Goal: Book appointment/travel/reservation

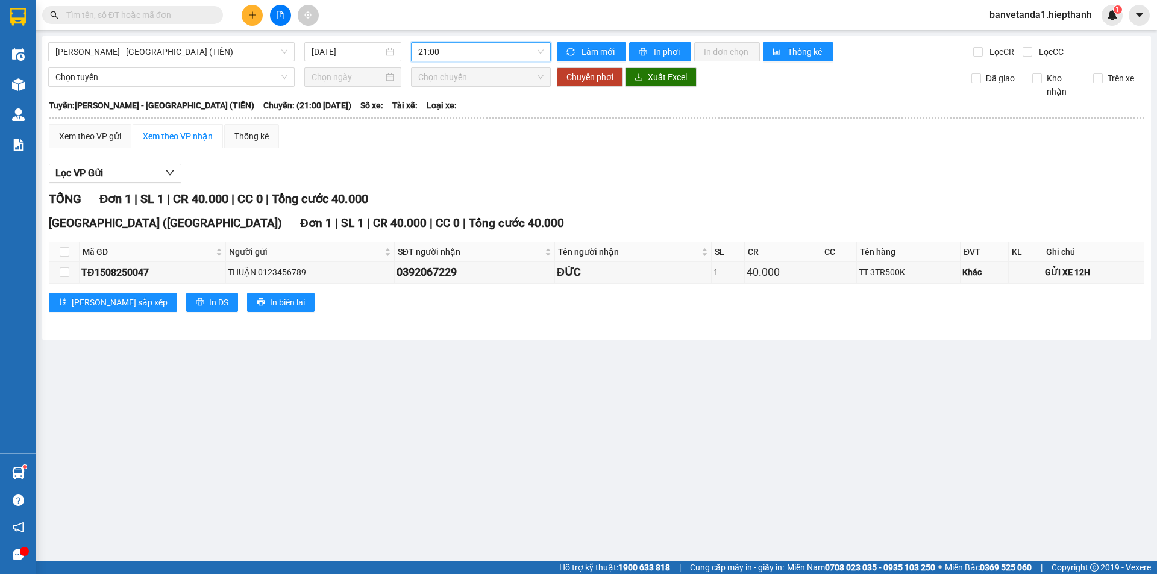
click at [172, 51] on span "[PERSON_NAME] - [GEOGRAPHIC_DATA] (TIỀN)" at bounding box center [171, 52] width 232 height 18
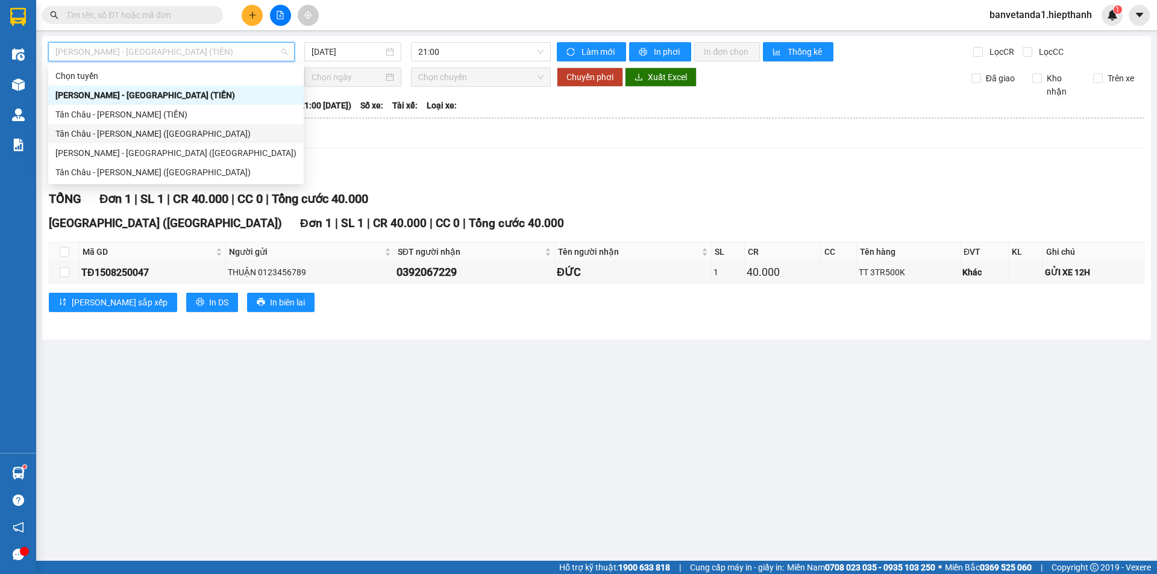
click at [78, 135] on div "Tân Châu - [PERSON_NAME] ([GEOGRAPHIC_DATA])" at bounding box center [175, 133] width 241 height 13
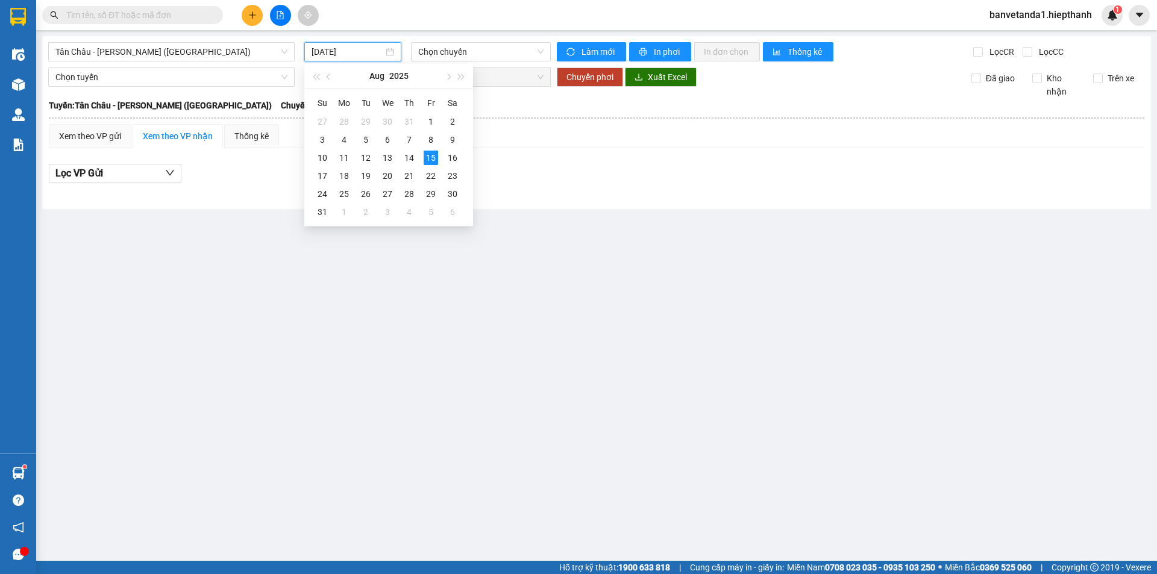
click at [336, 49] on input "[DATE]" at bounding box center [347, 51] width 72 height 13
click at [407, 158] on div "14" at bounding box center [409, 158] width 14 height 14
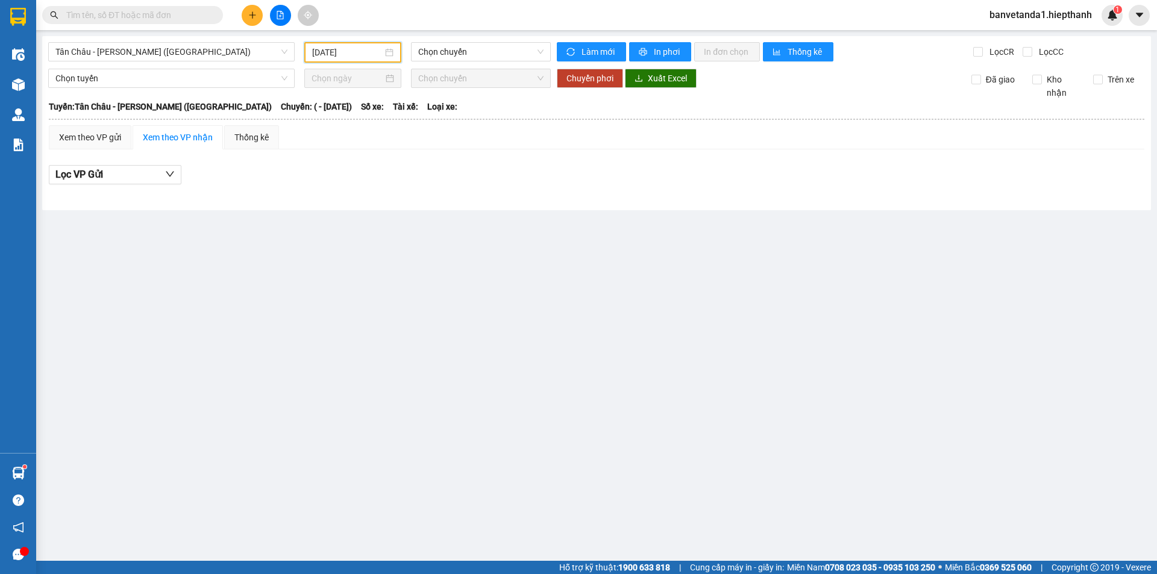
click at [338, 60] on div "[DATE]" at bounding box center [352, 52] width 97 height 20
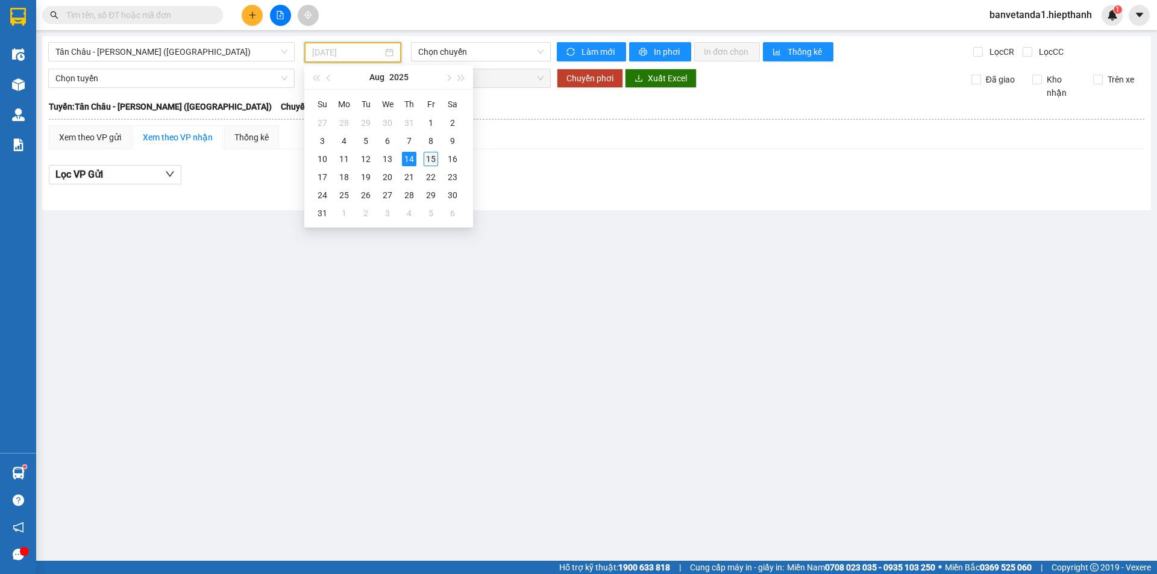
click at [426, 160] on div "15" at bounding box center [430, 159] width 14 height 14
type input "[DATE]"
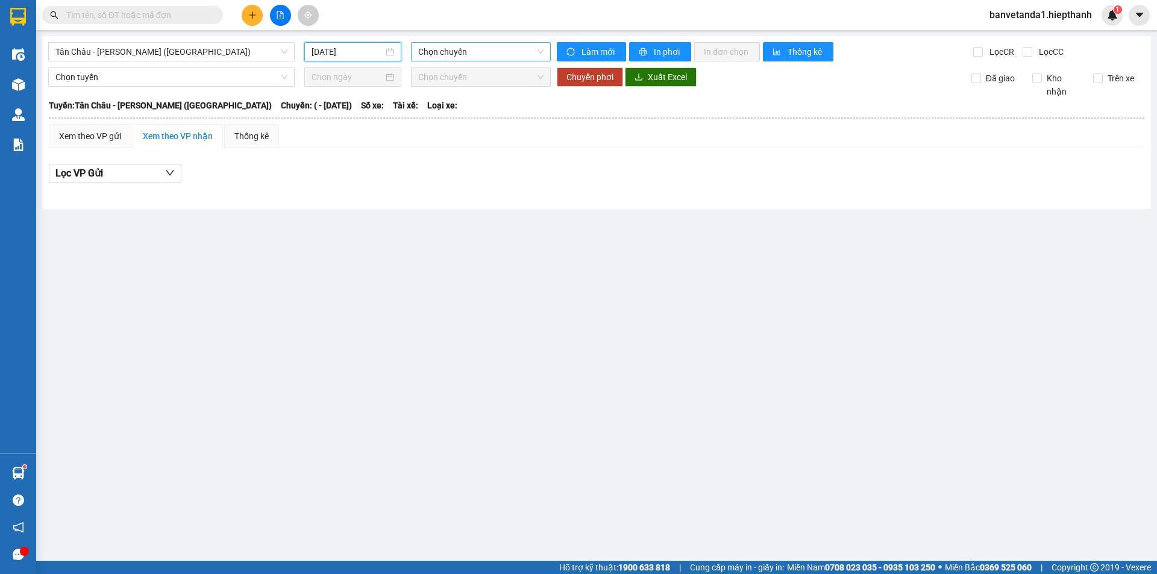
drag, startPoint x: 461, startPoint y: 54, endPoint x: 459, endPoint y: 61, distance: 7.5
click at [460, 58] on span "Chọn chuyến" at bounding box center [480, 52] width 125 height 18
click at [448, 49] on span "Chọn chuyến" at bounding box center [480, 52] width 125 height 18
click at [152, 45] on span "Tân Châu - [PERSON_NAME] ([GEOGRAPHIC_DATA])" at bounding box center [171, 52] width 232 height 18
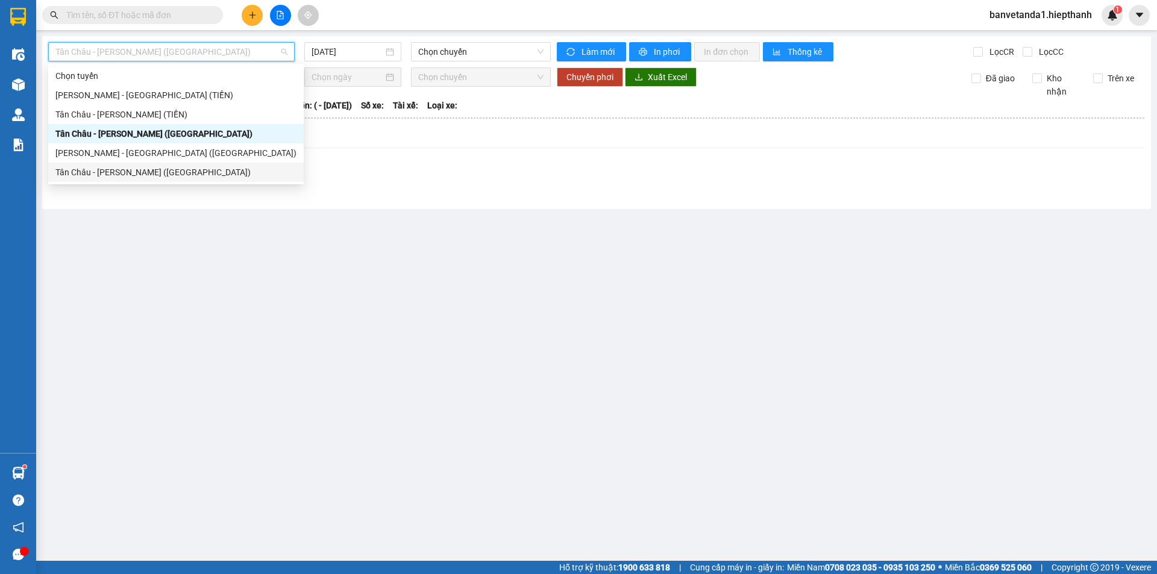
click at [108, 172] on div "Tân Châu - [PERSON_NAME] ([GEOGRAPHIC_DATA])" at bounding box center [175, 172] width 241 height 13
type input "[DATE]"
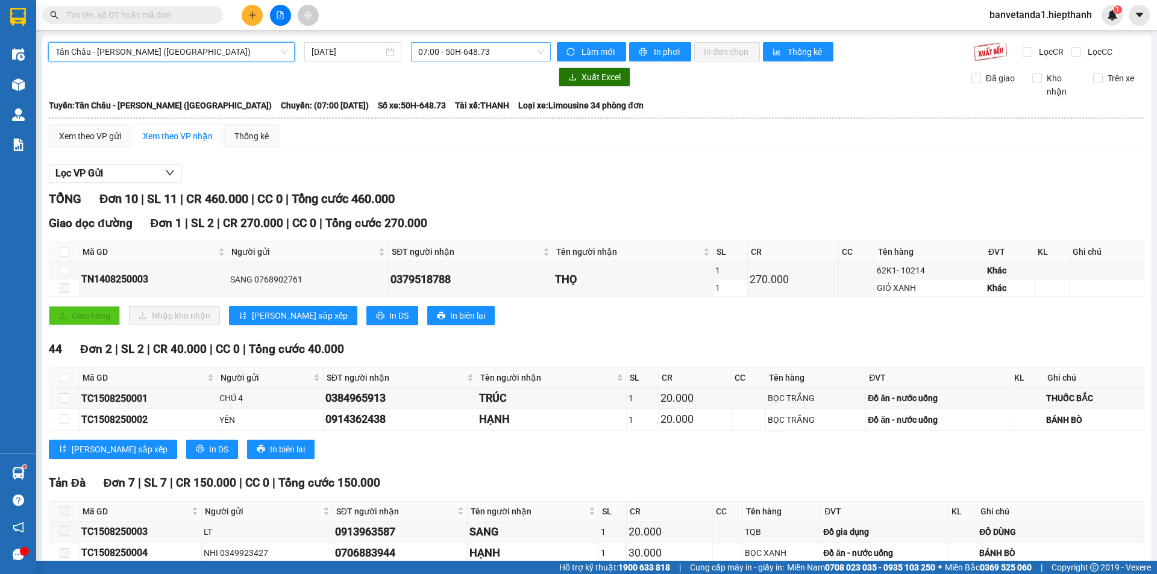
click at [442, 51] on span "07:00 - 50H-648.73" at bounding box center [480, 52] width 125 height 18
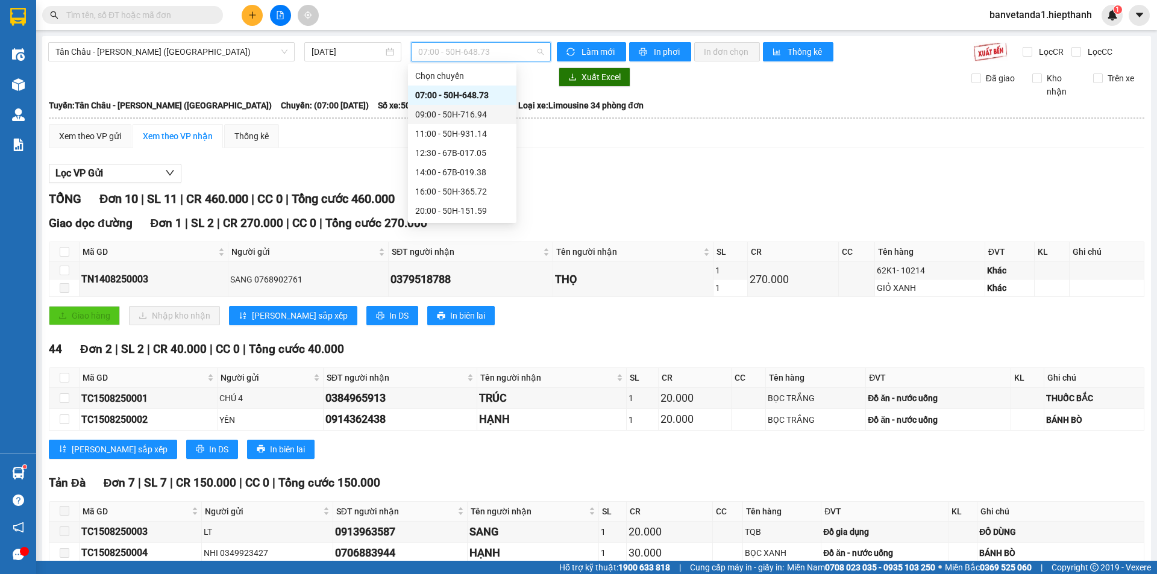
click at [434, 114] on div "09:00 - 50H-716.94" at bounding box center [462, 114] width 94 height 13
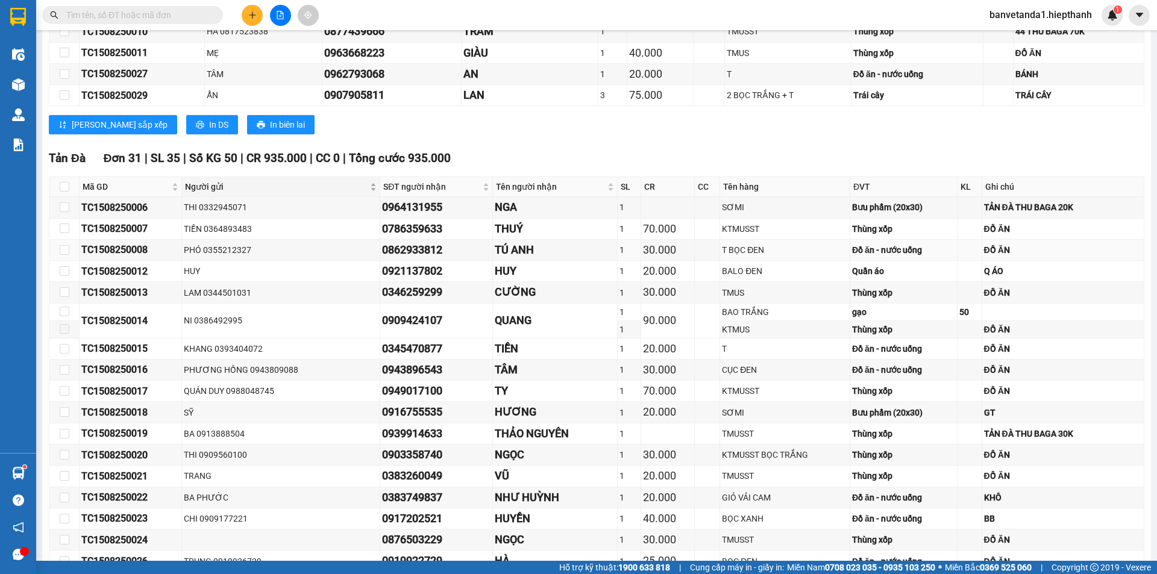
scroll to position [301, 0]
